Goal: Check status

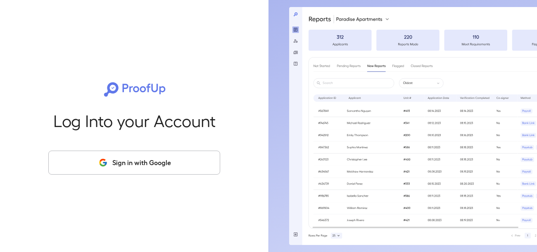
click at [140, 165] on button "Sign in with Google" at bounding box center [134, 162] width 172 height 24
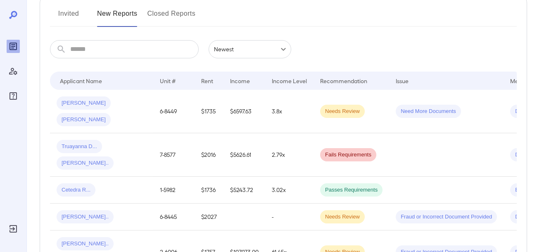
scroll to position [110, 0]
click at [75, 142] on span "Truayanna D..." at bounding box center [79, 146] width 45 height 8
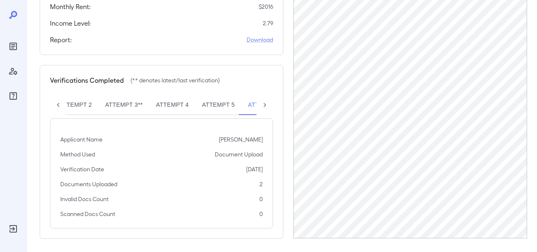
scroll to position [246, 0]
